Goal: Navigation & Orientation: Go to known website

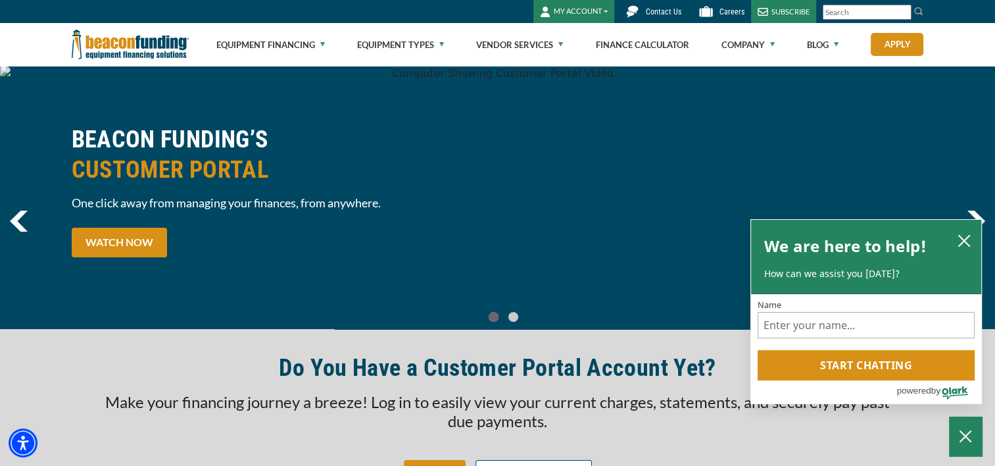
click at [576, 11] on button "MY ACCOUNT" at bounding box center [573, 11] width 81 height 23
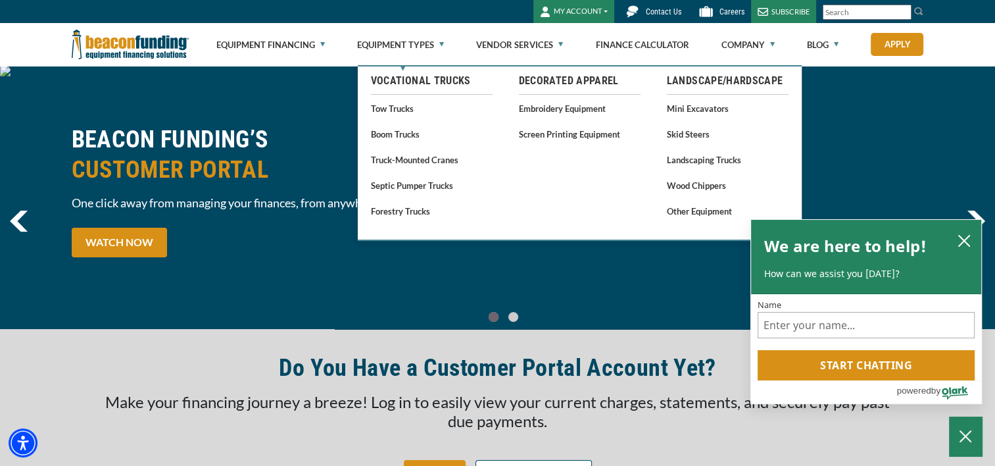
click at [299, 266] on div "BEACON FUNDING’S CUSTOMER PORTAL One click away from managing your finances, fr…" at bounding box center [281, 197] width 434 height 146
click at [889, 85] on div "BEACON FUNDING’S CUSTOMER PORTAL One click away from managing your finances, fr…" at bounding box center [497, 197] width 995 height 263
click at [966, 239] on icon "close chatbox" at bounding box center [964, 240] width 13 height 13
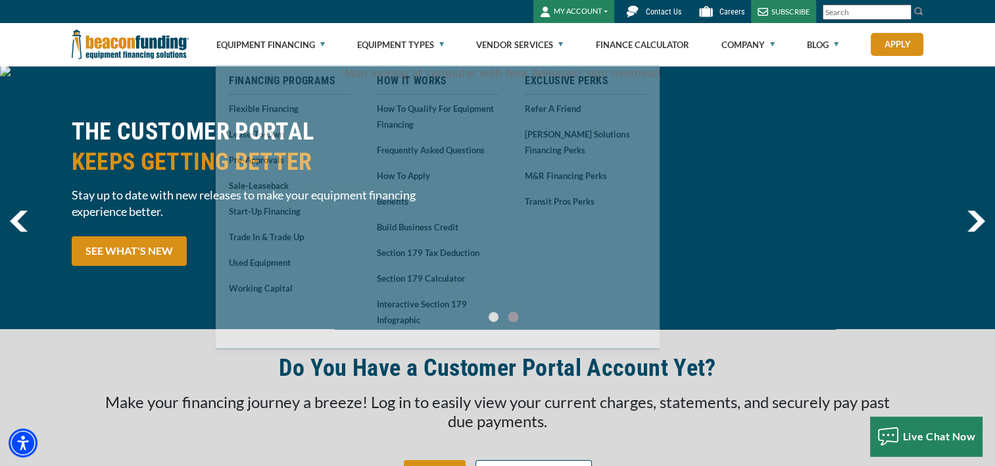
click at [145, 91] on div "THE CUSTOMER PORTAL KEEPS GETTING BETTER Stay up to date with new releases to m…" at bounding box center [497, 197] width 995 height 263
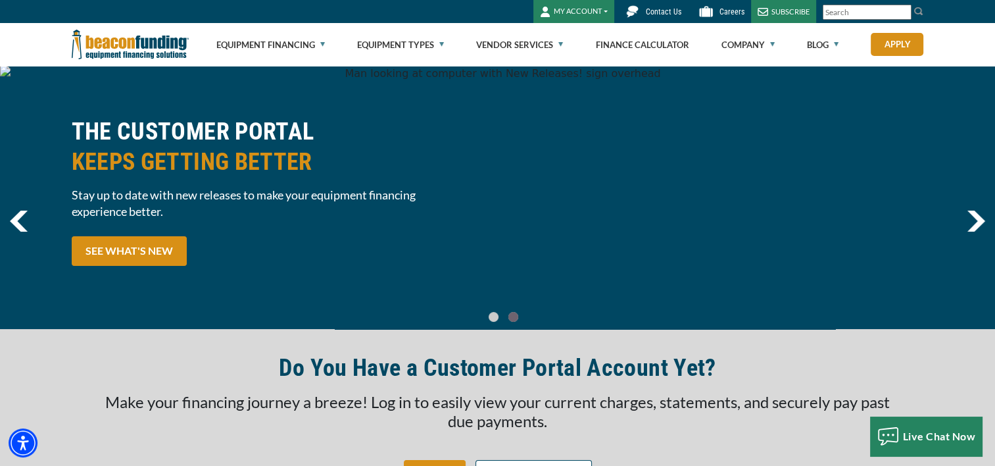
click at [575, 12] on button "MY ACCOUNT" at bounding box center [573, 11] width 81 height 23
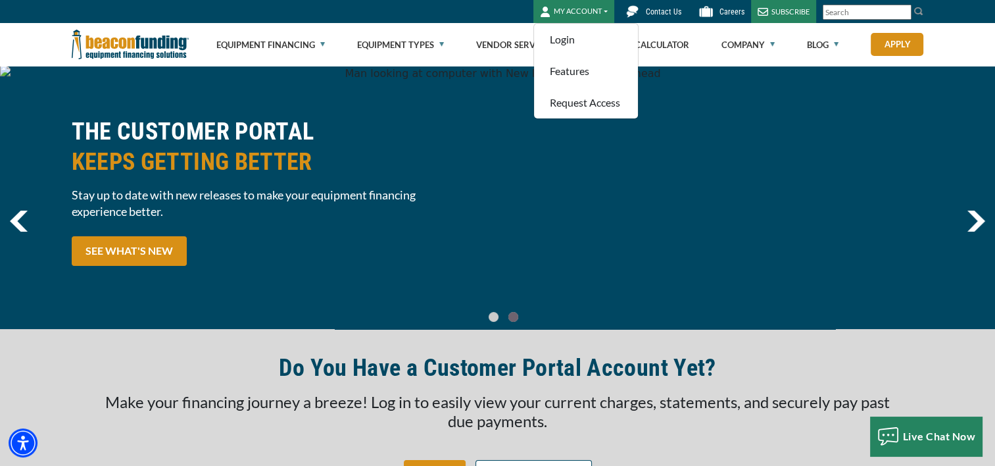
click at [575, 12] on button "MY ACCOUNT" at bounding box center [573, 11] width 81 height 23
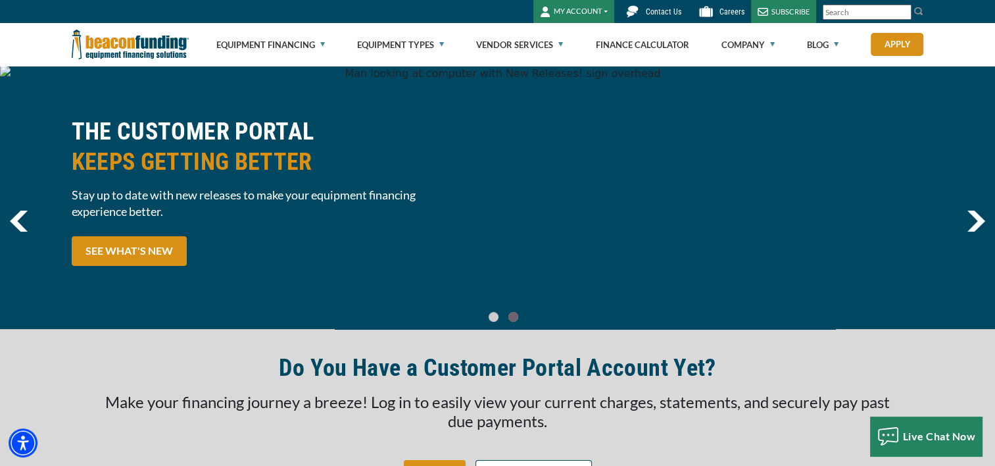
click at [575, 12] on button "MY ACCOUNT" at bounding box center [573, 11] width 81 height 23
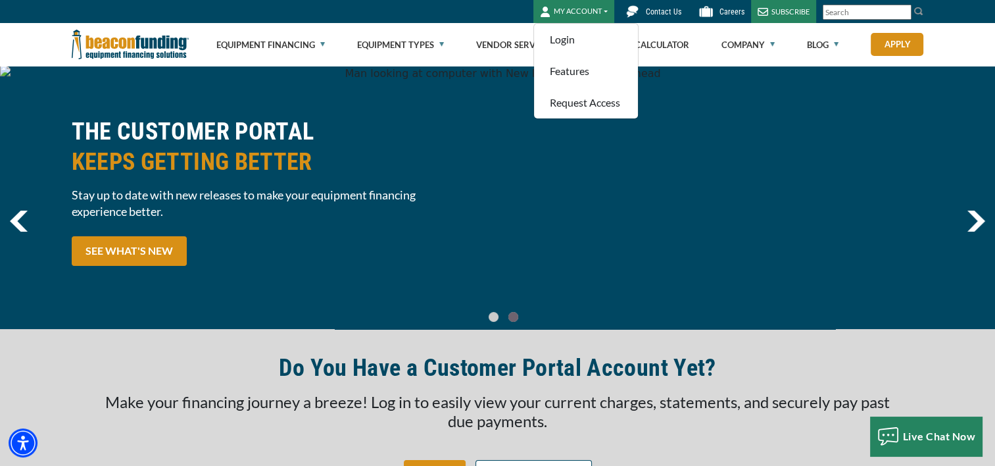
click at [575, 12] on button "MY ACCOUNT" at bounding box center [573, 11] width 81 height 23
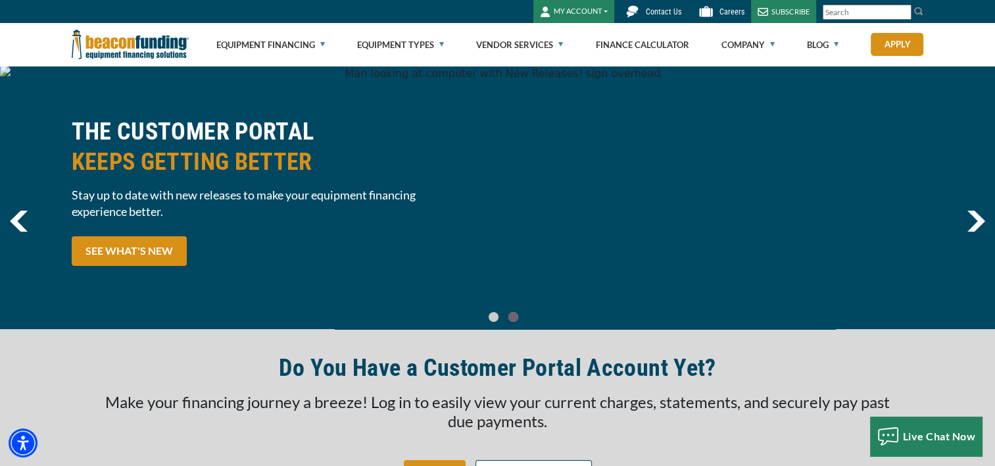
click at [575, 12] on button "MY ACCOUNT" at bounding box center [573, 11] width 81 height 23
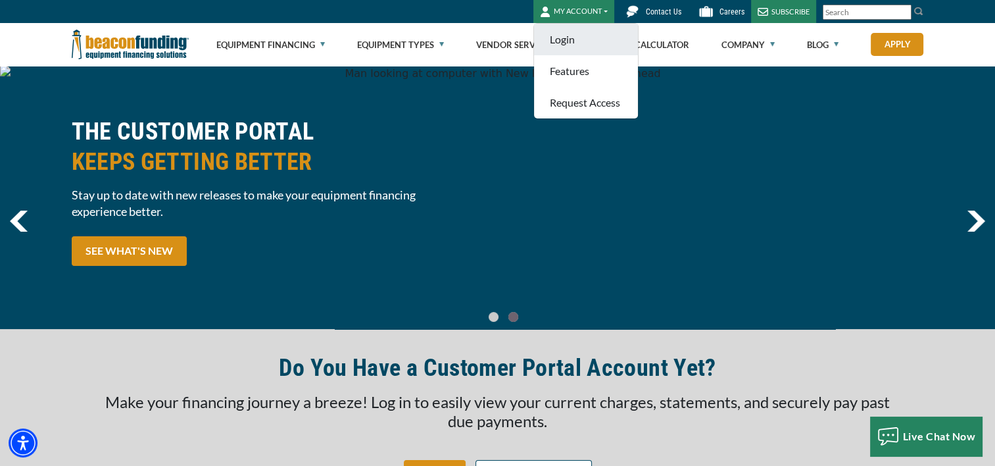
click at [574, 39] on link "Login" at bounding box center [586, 40] width 104 height 32
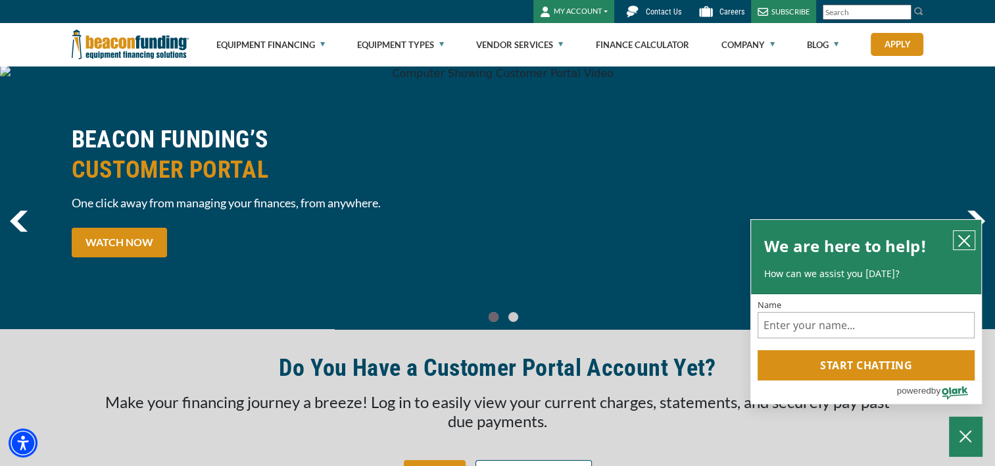
click at [963, 239] on icon "close chatbox" at bounding box center [964, 240] width 11 height 11
